Goal: Task Accomplishment & Management: Manage account settings

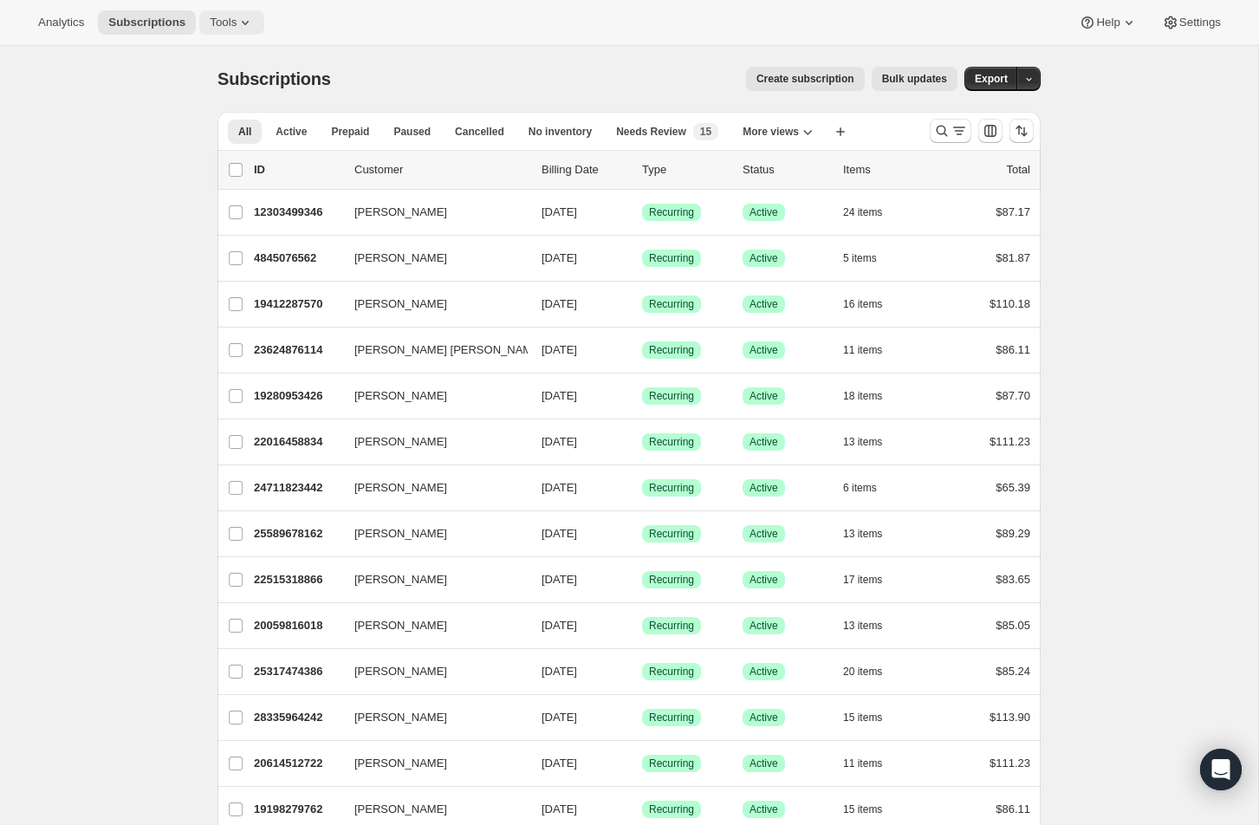
click at [247, 14] on icon at bounding box center [244, 22] width 17 height 17
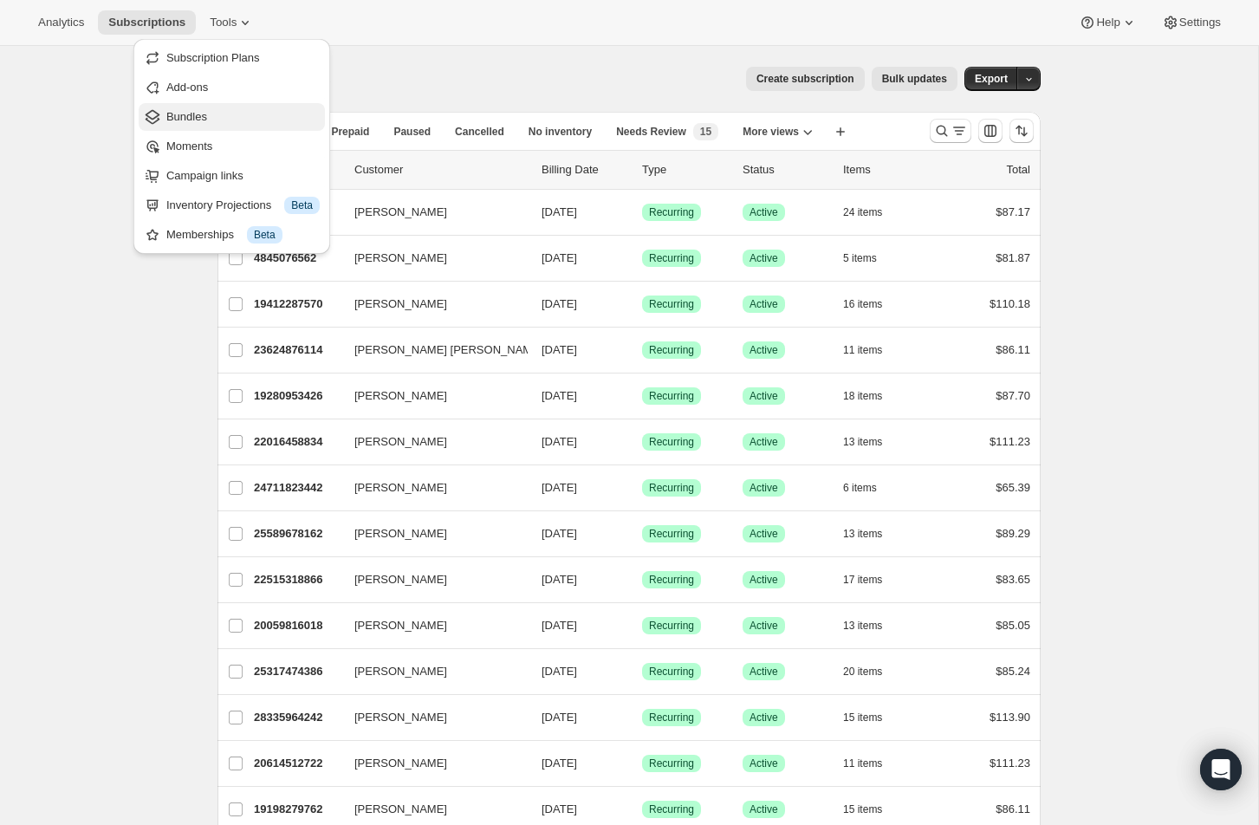
click at [230, 117] on span "Bundles" at bounding box center [242, 116] width 153 height 17
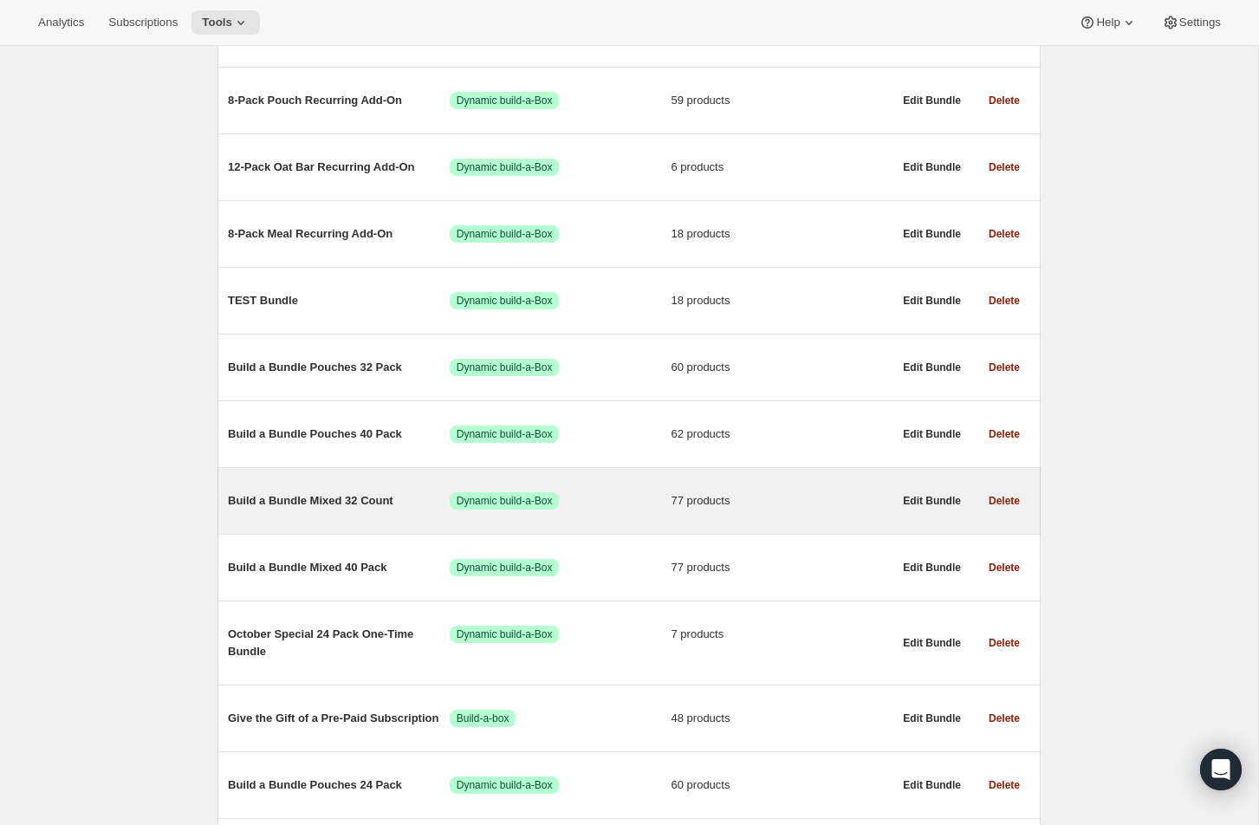
scroll to position [504, 0]
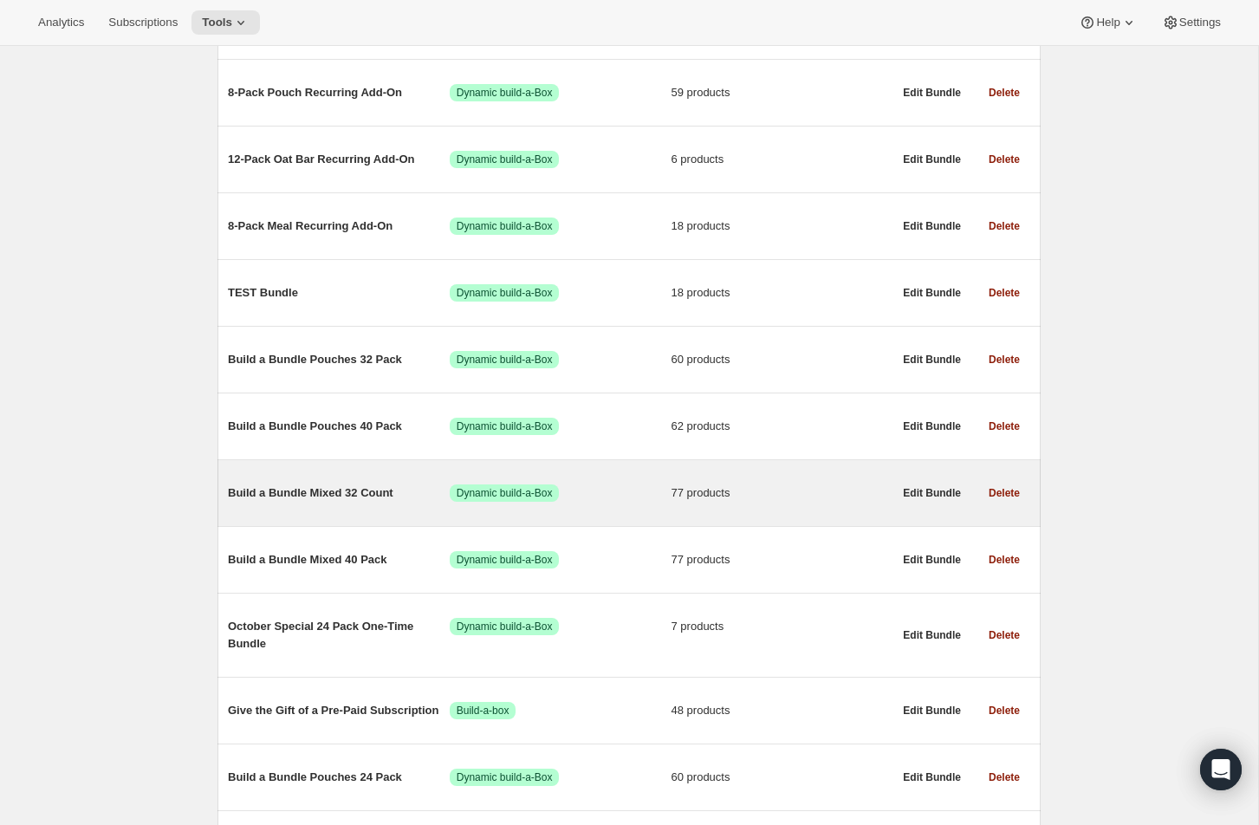
click at [291, 509] on div "Build a Bundle Mixed 32 Count Success Dynamic build-a-Box 77 products" at bounding box center [560, 492] width 664 height 45
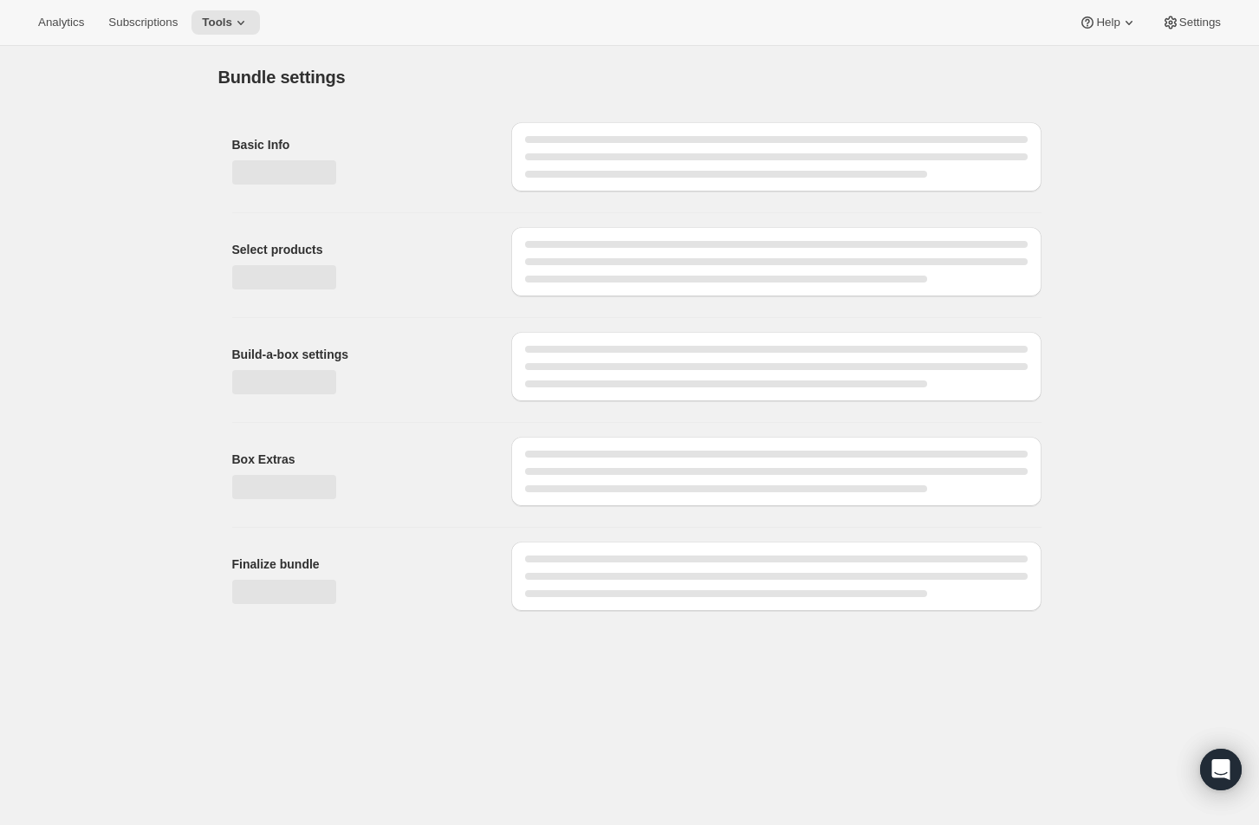
type input "Build a Bundle Mixed 32 Count"
checkbox input "true"
select select "MINIMUM"
type input "Select at least 8 meals"
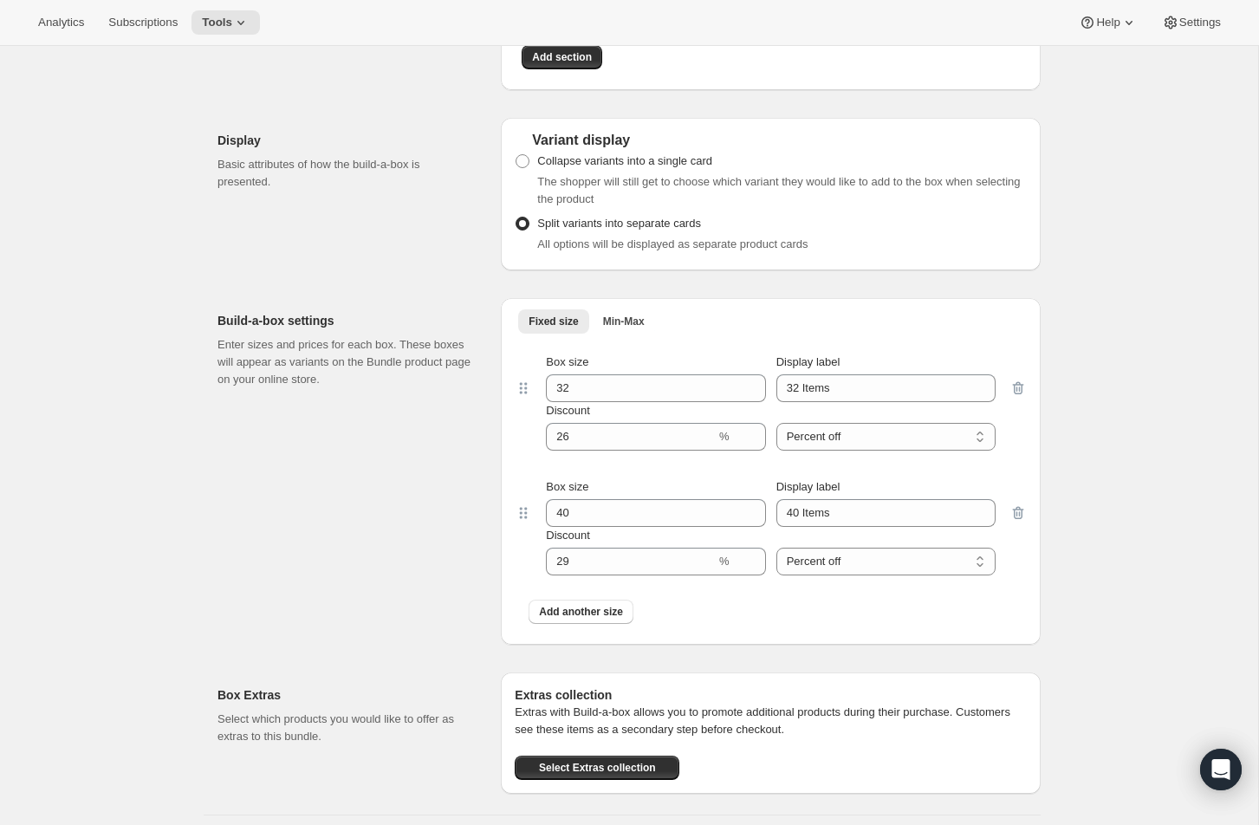
scroll to position [6085, 0]
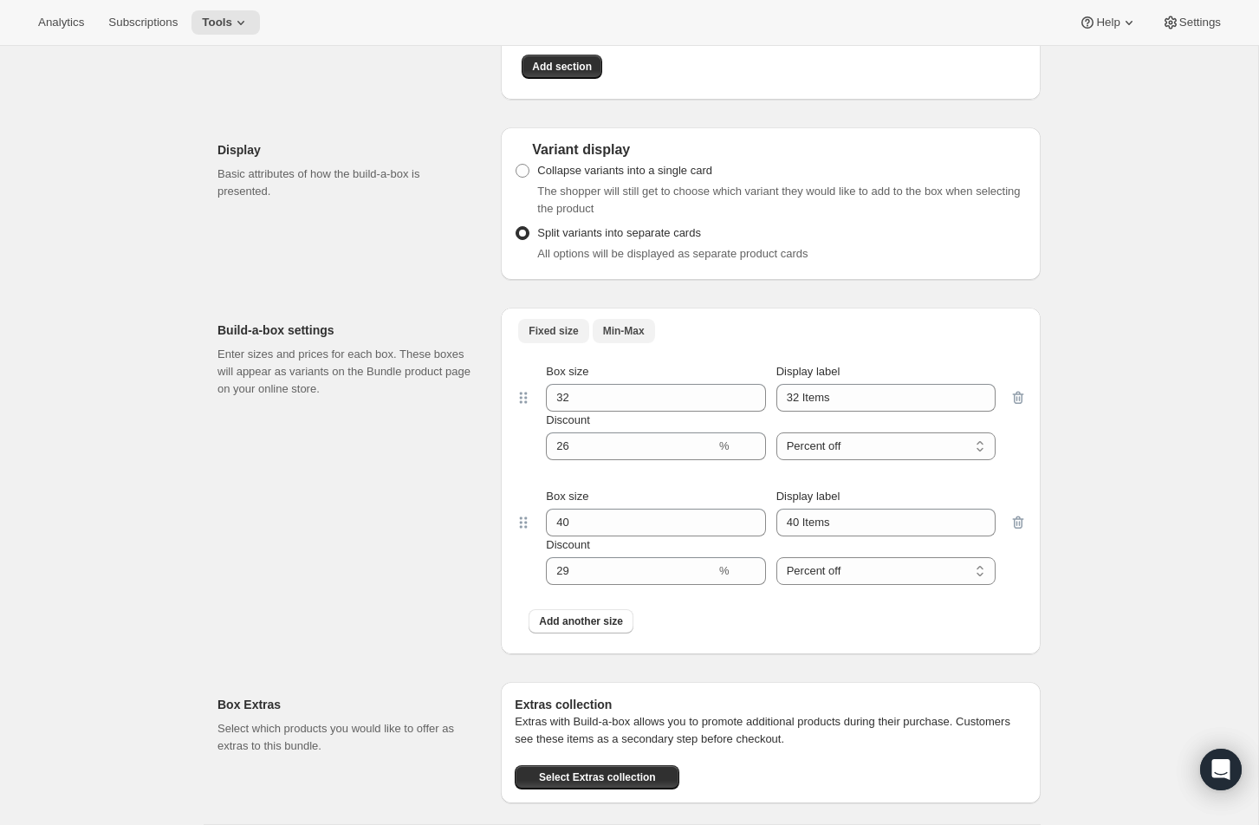
click at [624, 338] on span "Min-Max" at bounding box center [624, 331] width 42 height 14
select select "0_6321b5ac-0d1c-4f8d-8ffe-6193e28b69b8"
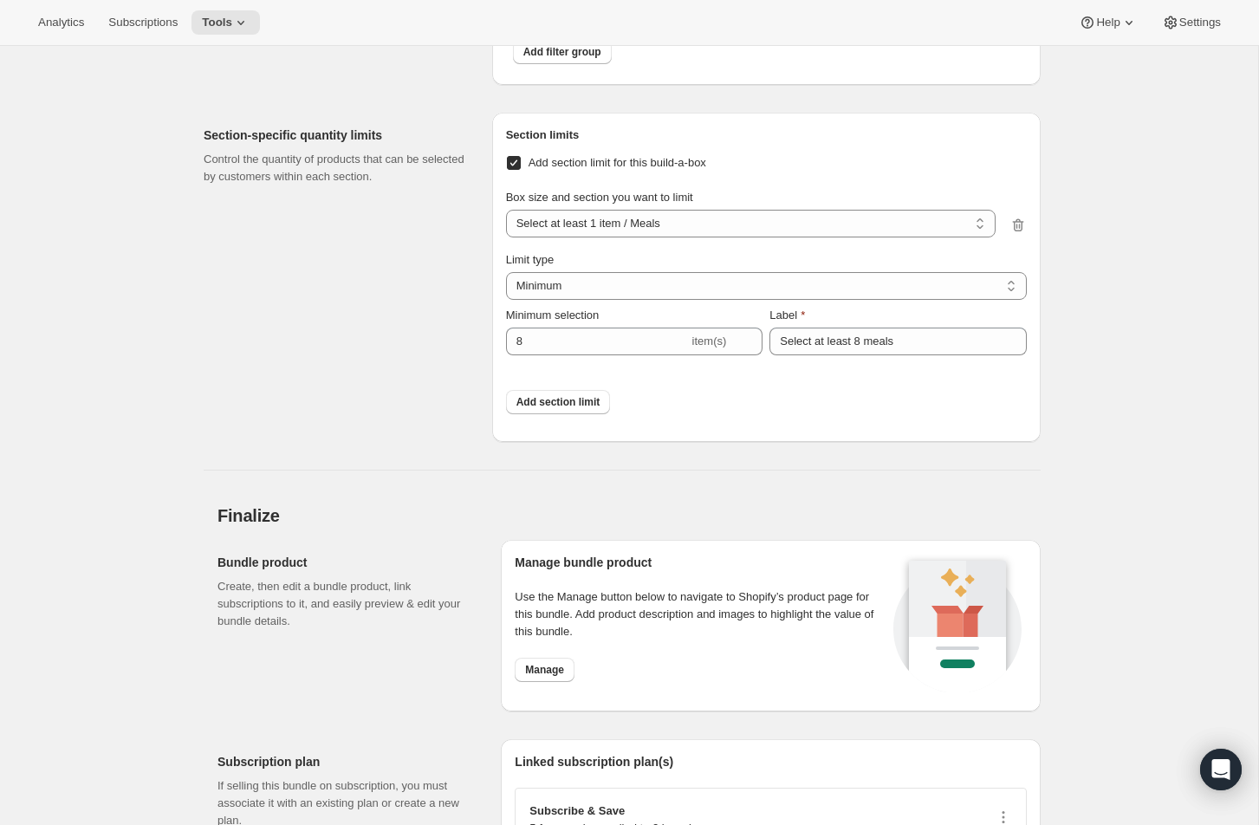
scroll to position [7376, 0]
